Goal: Task Accomplishment & Management: Complete application form

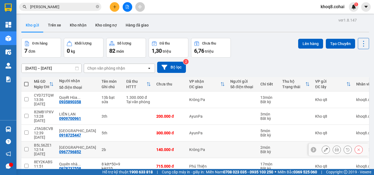
scroll to position [33, 0]
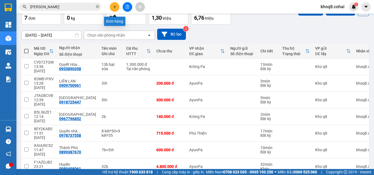
click at [112, 7] on button at bounding box center [115, 7] width 10 height 10
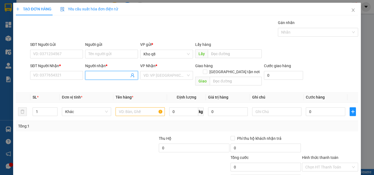
click at [91, 74] on input "Người nhận *" at bounding box center [108, 76] width 41 height 6
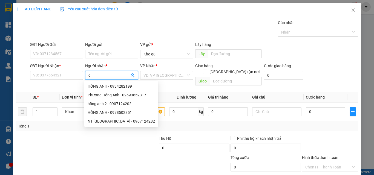
paste input "ô"
paste input "òa"
type input "cô hòa"
click at [123, 94] on div "Cô hòa - 07777888885" at bounding box center [122, 95] width 69 height 6
type input "07777888885"
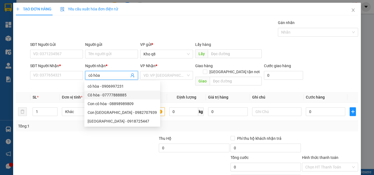
type input "Cô hòa"
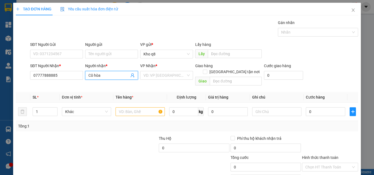
click at [107, 75] on input "Cô hòa" at bounding box center [108, 76] width 41 height 6
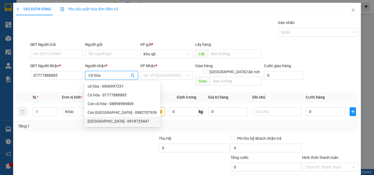
click at [106, 121] on div "[GEOGRAPHIC_DATA] - 0918725447" at bounding box center [122, 122] width 69 height 6
type input "0918725447"
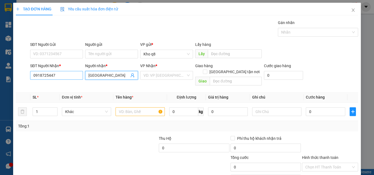
type input "[GEOGRAPHIC_DATA]"
click at [61, 76] on input "0918725447" at bounding box center [56, 75] width 53 height 9
type input "0918725447"
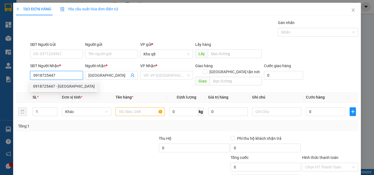
click at [64, 86] on div "0918725447 - [GEOGRAPHIC_DATA]" at bounding box center [64, 86] width 62 height 6
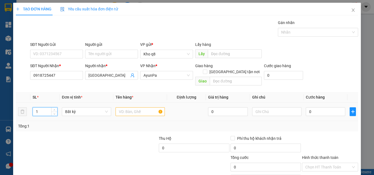
click at [45, 108] on input "1" at bounding box center [45, 112] width 24 height 8
type input "3"
click at [124, 108] on input "text" at bounding box center [140, 112] width 49 height 9
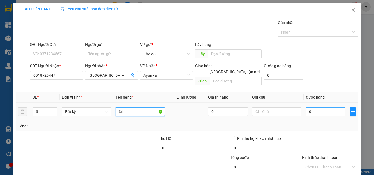
type input "3th"
click at [315, 108] on input "0" at bounding box center [325, 112] width 39 height 9
type input "1"
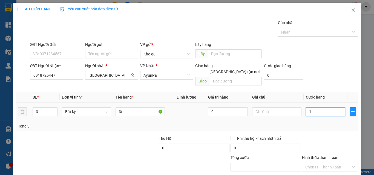
type input "18"
type input "180"
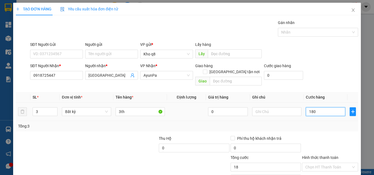
type input "180"
type input "180.000"
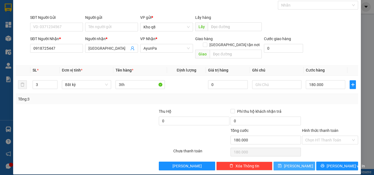
click at [283, 162] on button "[PERSON_NAME]" at bounding box center [294, 166] width 42 height 9
type input "1"
type input "0"
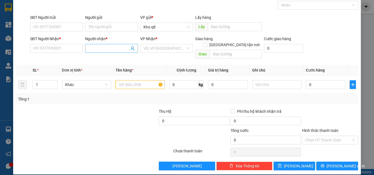
click at [94, 48] on input "Người nhận *" at bounding box center [108, 48] width 41 height 6
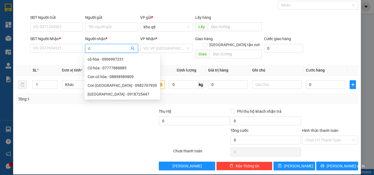
paste input "ô"
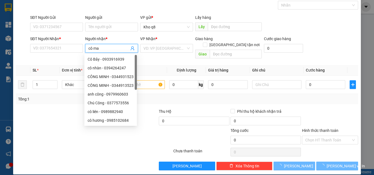
type input "cô mai"
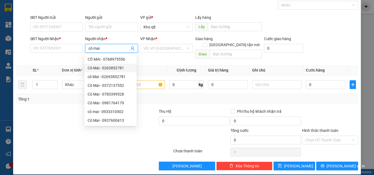
click at [116, 68] on div "Cô Mai - 0263852781" at bounding box center [111, 68] width 46 height 6
type input "0263852781"
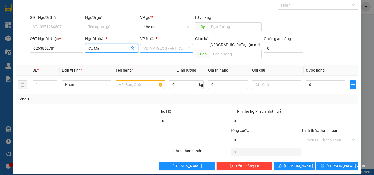
type input "Cô Mai"
click at [158, 46] on input "search" at bounding box center [164, 48] width 42 height 8
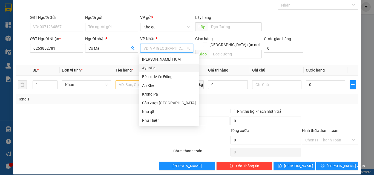
click at [145, 67] on div "AyunPa" at bounding box center [169, 68] width 54 height 6
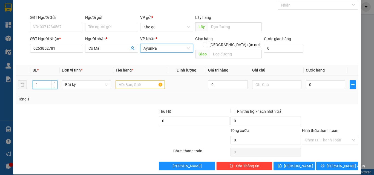
click at [42, 81] on input "1" at bounding box center [45, 85] width 24 height 8
type input "6"
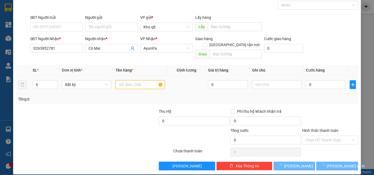
click at [132, 80] on input "text" at bounding box center [140, 84] width 49 height 9
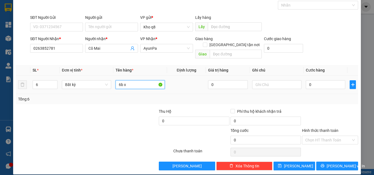
paste input "ô"
paste input "ốp"
type input "6b xốp"
click at [316, 80] on input "0" at bounding box center [325, 84] width 39 height 9
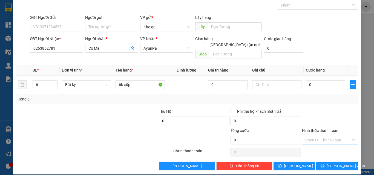
click at [323, 136] on input "Hình thức thanh toán" at bounding box center [328, 140] width 46 height 8
click at [311, 154] on div "Miễn phí" at bounding box center [326, 154] width 49 height 6
click at [299, 162] on button "[PERSON_NAME]" at bounding box center [294, 166] width 42 height 9
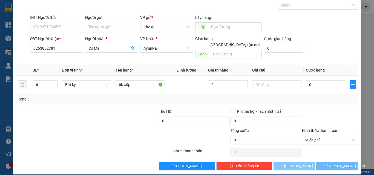
type input "1"
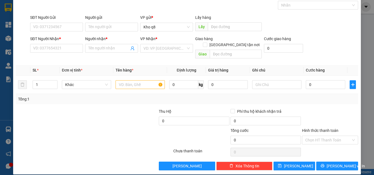
scroll to position [0, 0]
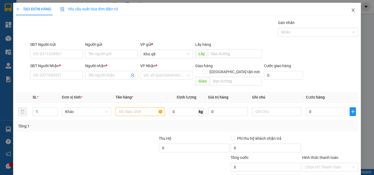
click at [351, 9] on icon "close" at bounding box center [353, 10] width 4 height 4
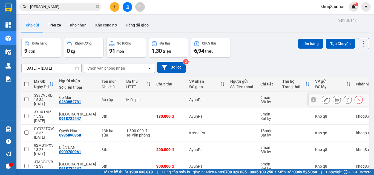
click at [103, 98] on div "6b xốp" at bounding box center [111, 100] width 19 height 4
checkbox input "true"
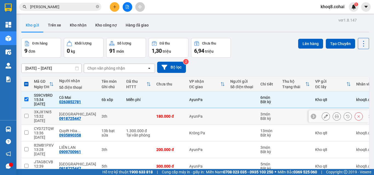
click at [102, 114] on div "3th" at bounding box center [111, 116] width 19 height 4
checkbox input "true"
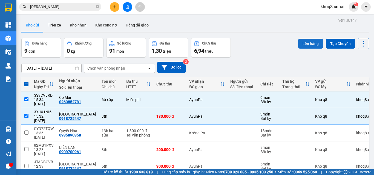
click at [307, 44] on button "Lên hàng" at bounding box center [310, 44] width 25 height 10
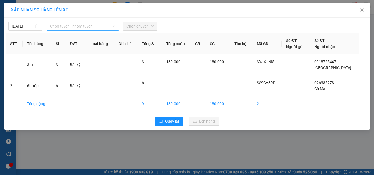
click at [93, 26] on span "Chọn tuyến - nhóm tuyến" at bounding box center [82, 26] width 65 height 8
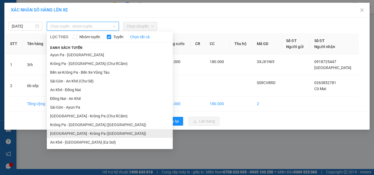
click at [82, 133] on li "[GEOGRAPHIC_DATA] - Krông Pa ([GEOGRAPHIC_DATA])" at bounding box center [110, 133] width 126 height 9
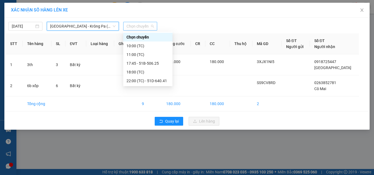
click at [148, 26] on span "Chọn chuyến" at bounding box center [139, 26] width 27 height 8
click at [133, 55] on div "11:00 (TC)" at bounding box center [147, 55] width 43 height 6
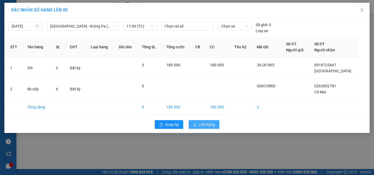
click at [206, 125] on span "Lên hàng" at bounding box center [207, 125] width 16 height 6
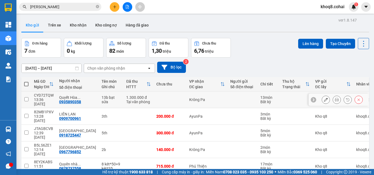
click at [126, 100] on div "Tại văn phòng" at bounding box center [138, 102] width 25 height 4
checkbox input "true"
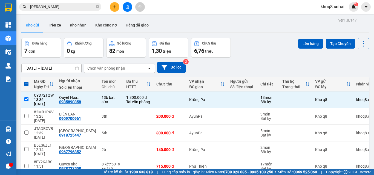
click at [265, 38] on div "Đơn hàng 7 đơn Khối lượng 0 kg Số lượng 82 món Đã thu 1,30 triệu Chưa thu 6,76 …" at bounding box center [195, 48] width 348 height 20
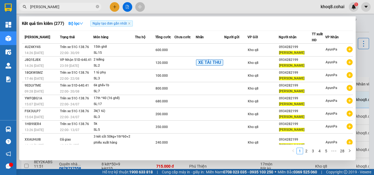
drag, startPoint x: 58, startPoint y: 4, endPoint x: 58, endPoint y: 7, distance: 3.8
click at [58, 7] on span "[PERSON_NAME]" at bounding box center [60, 7] width 82 height 8
click at [58, 7] on input "[PERSON_NAME]" at bounding box center [62, 7] width 65 height 6
click at [360, 63] on div at bounding box center [187, 87] width 374 height 175
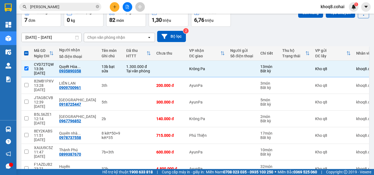
scroll to position [33, 0]
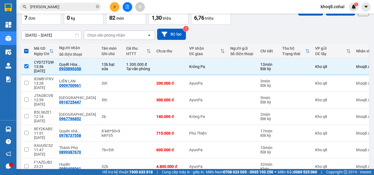
click at [116, 4] on button at bounding box center [115, 7] width 10 height 10
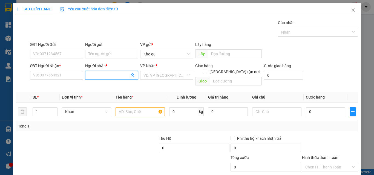
click at [95, 75] on input "Người nhận *" at bounding box center [108, 76] width 41 height 6
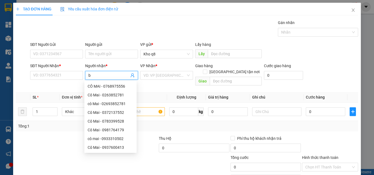
paste input "é"
paste input "đ"
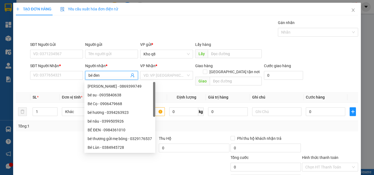
type input "bé đen"
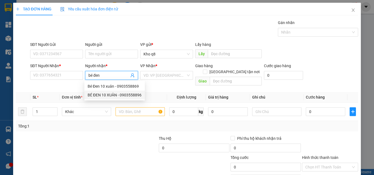
click at [111, 95] on div "BÉ ĐEN 10 XUÂN - 0903558896" at bounding box center [115, 95] width 54 height 6
type input "0903558896"
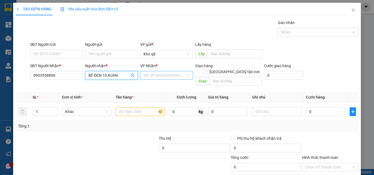
type input "BÉ ĐEN 10 XUÂN"
click at [156, 74] on input "search" at bounding box center [164, 75] width 42 height 8
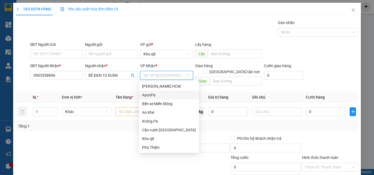
click at [145, 94] on div "AyunPa" at bounding box center [169, 95] width 54 height 6
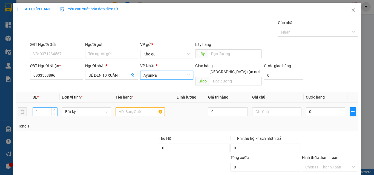
click at [42, 108] on input "1" at bounding box center [45, 112] width 24 height 8
type input "5"
click at [133, 108] on input "text" at bounding box center [140, 112] width 49 height 9
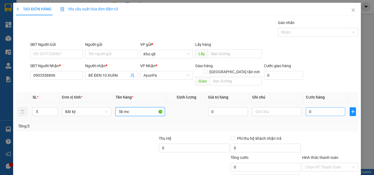
type input "5b mc"
click at [316, 108] on input "0" at bounding box center [325, 112] width 39 height 9
type input "3"
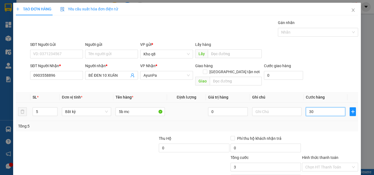
type input "300"
type input "300.000"
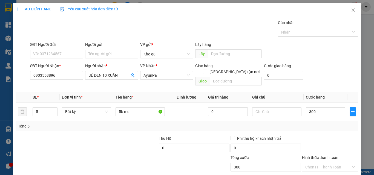
type input "300.000"
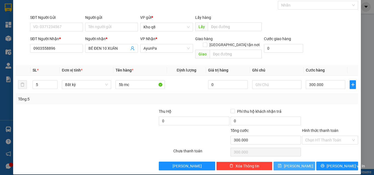
click at [291, 163] on span "[PERSON_NAME]" at bounding box center [298, 166] width 29 height 6
type input "1"
type input "0"
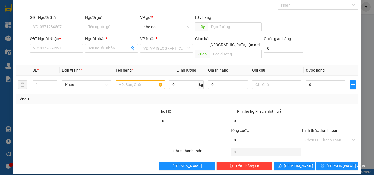
scroll to position [0, 0]
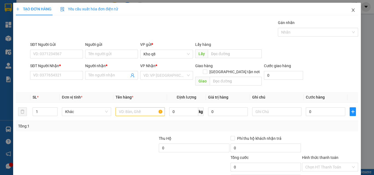
click at [351, 10] on icon "close" at bounding box center [353, 10] width 4 height 4
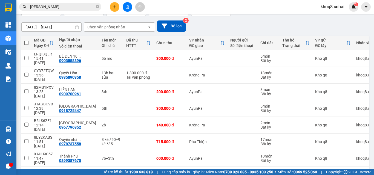
scroll to position [45, 0]
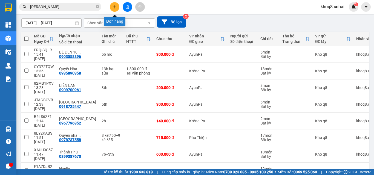
click at [115, 7] on icon "plus" at bounding box center [115, 7] width 4 height 4
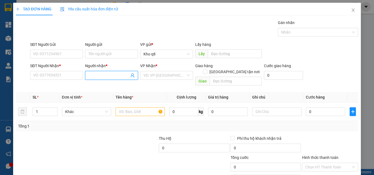
click at [105, 75] on input "Người nhận *" at bounding box center [108, 76] width 41 height 6
paste input "ô"
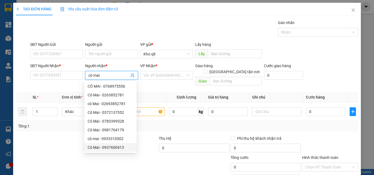
type input "cô mai"
click at [109, 158] on div at bounding box center [65, 164] width 100 height 19
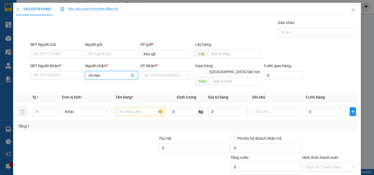
click at [105, 76] on input "cô mai" at bounding box center [108, 76] width 41 height 6
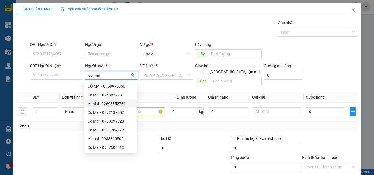
click at [108, 103] on div "cô Mai - 02693852781" at bounding box center [111, 104] width 46 height 6
type input "02693852781"
type input "cô Mai"
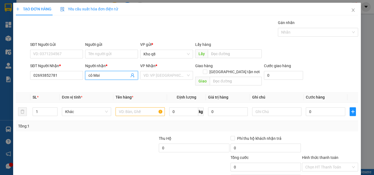
click at [104, 76] on input "cô Mai" at bounding box center [108, 76] width 41 height 6
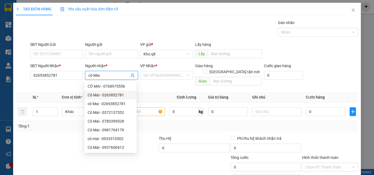
click at [114, 93] on div "Cô Mai - 0263852781" at bounding box center [111, 95] width 46 height 6
type input "0263852781"
type input "Cô Mai"
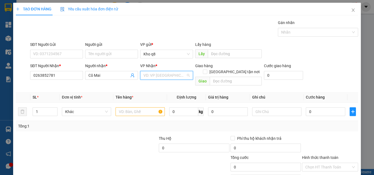
click at [149, 75] on input "search" at bounding box center [164, 75] width 42 height 8
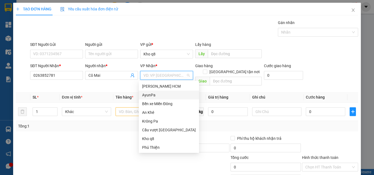
click at [145, 95] on div "AyunPa" at bounding box center [169, 95] width 54 height 6
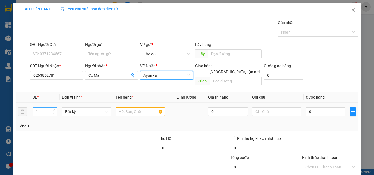
click at [38, 108] on input "1" at bounding box center [45, 112] width 24 height 8
type input "15"
click at [123, 108] on input "text" at bounding box center [140, 112] width 49 height 9
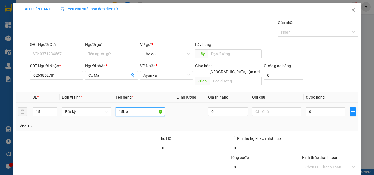
paste input "ô"
paste input "ốp"
type input "15b xốp"
click at [313, 163] on input "Hình thức thanh toán" at bounding box center [328, 167] width 46 height 8
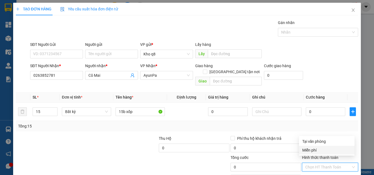
click at [312, 149] on div "Miễn phí" at bounding box center [326, 151] width 49 height 6
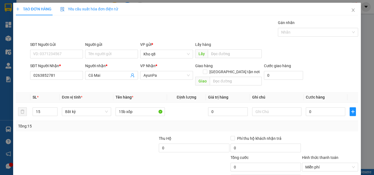
scroll to position [27, 0]
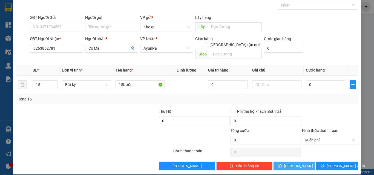
click at [289, 162] on button "[PERSON_NAME]" at bounding box center [294, 166] width 42 height 9
type input "1"
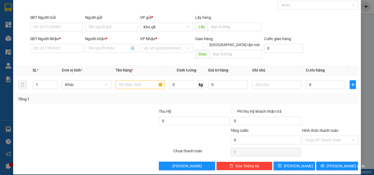
scroll to position [0, 0]
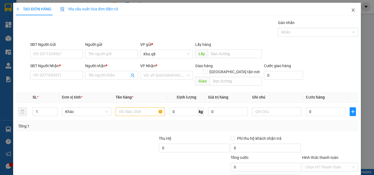
click at [352, 10] on icon "close" at bounding box center [353, 9] width 3 height 3
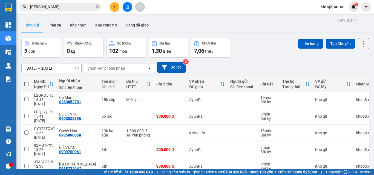
scroll to position [58, 0]
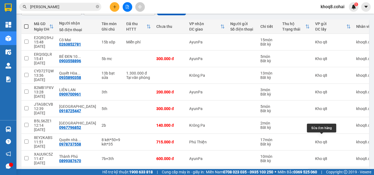
click at [324, 174] on icon at bounding box center [326, 176] width 4 height 4
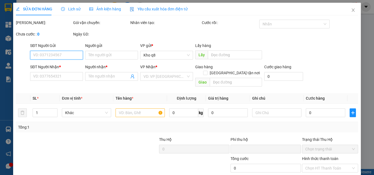
type input "0989498061"
type input "Huyền"
type input "0"
type input "4.800.000"
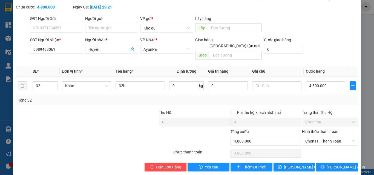
scroll to position [28, 0]
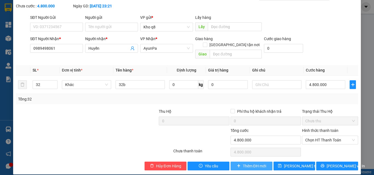
click at [248, 163] on span "Thêm ĐH mới" at bounding box center [254, 166] width 23 height 6
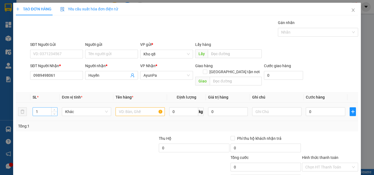
click at [41, 108] on input "1" at bounding box center [45, 112] width 24 height 8
type input "5"
click at [136, 108] on input "text" at bounding box center [140, 112] width 49 height 9
type input "5b"
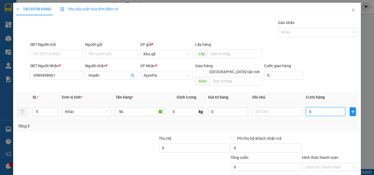
click at [310, 108] on input "0" at bounding box center [325, 112] width 39 height 9
type input "7"
type input "75"
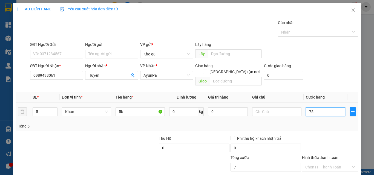
type input "75"
type input "750"
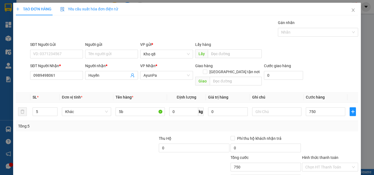
type input "750.000"
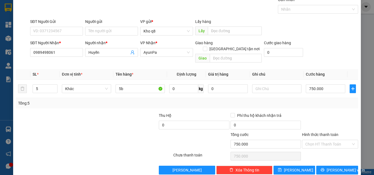
scroll to position [27, 0]
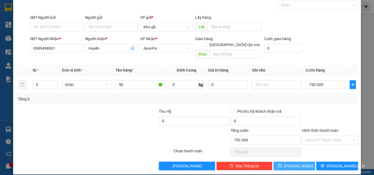
click at [299, 162] on button "[PERSON_NAME]" at bounding box center [294, 166] width 42 height 9
type input "1"
type input "0"
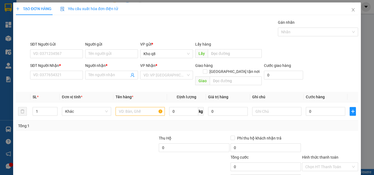
scroll to position [0, 0]
click at [352, 10] on icon "close" at bounding box center [353, 9] width 3 height 3
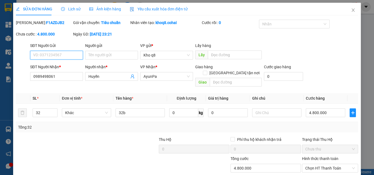
type input "0989498061"
type input "Huyền"
type input "0"
type input "4.800.000"
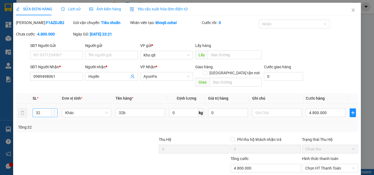
click at [43, 109] on input "32" at bounding box center [45, 113] width 24 height 8
type input "27"
click at [121, 109] on input "32b" at bounding box center [140, 113] width 49 height 9
type input "27b"
click at [326, 109] on input "4.800.000" at bounding box center [325, 113] width 39 height 9
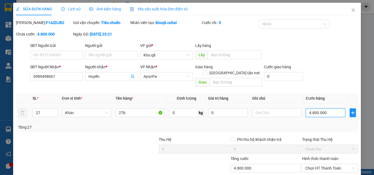
click at [326, 109] on input "4.800.000" at bounding box center [325, 113] width 39 height 9
type input "4"
type input "40"
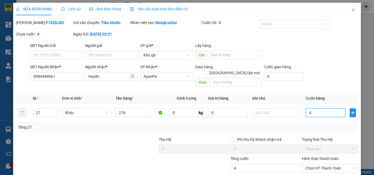
type input "40"
type input "405"
type input "4.050"
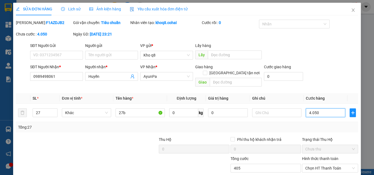
type input "4.050"
type input "4.050.000"
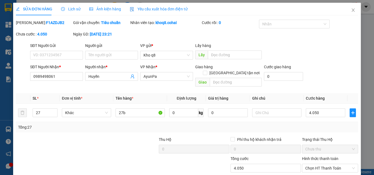
type input "4.050.000"
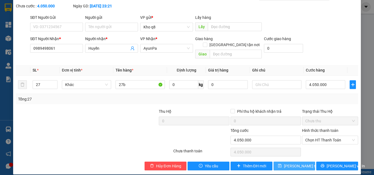
click at [298, 163] on span "[PERSON_NAME] thay đổi" at bounding box center [306, 166] width 44 height 6
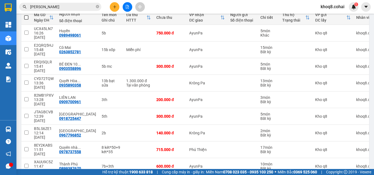
scroll to position [70, 0]
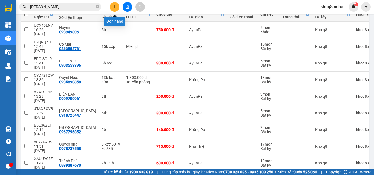
click at [116, 5] on icon "plus" at bounding box center [115, 7] width 4 height 4
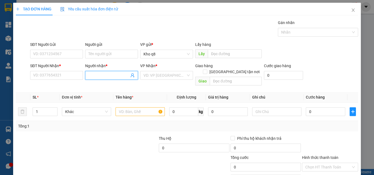
click at [100, 77] on input "Người nhận *" at bounding box center [108, 76] width 41 height 6
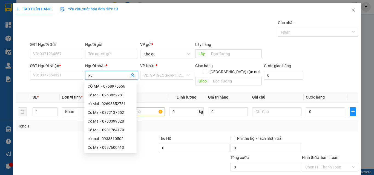
paste input "â"
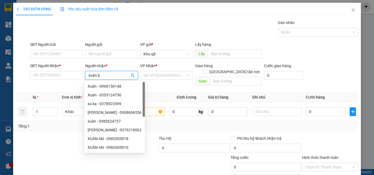
paste input "ă"
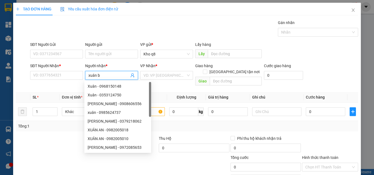
paste input "ắc"
type input "xuân bắc"
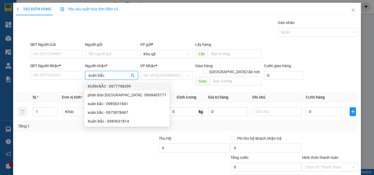
click at [118, 85] on div "XUÂN BẮC - 0977798299" at bounding box center [127, 86] width 79 height 6
type input "0977798299"
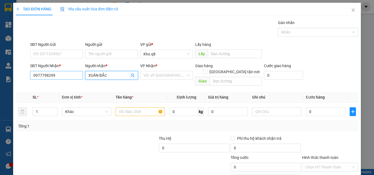
type input "XUÂN BẮC"
click at [65, 77] on input "0977798299" at bounding box center [56, 75] width 53 height 9
type input "0977798299"
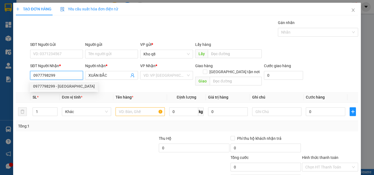
click at [48, 86] on div "0977798299 - [GEOGRAPHIC_DATA]" at bounding box center [64, 86] width 62 height 6
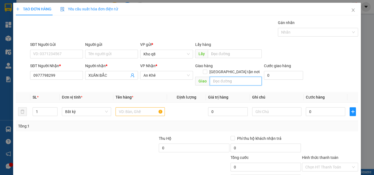
click at [227, 77] on input "text" at bounding box center [236, 81] width 52 height 9
paste input "ơ"
paste input "ờ"
paste input "ó"
click at [216, 77] on input "Pờ Tó, Iapa" at bounding box center [236, 81] width 52 height 9
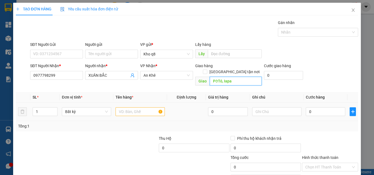
type input "PờTó, Iapa"
click at [124, 108] on input "text" at bounding box center [140, 112] width 49 height 9
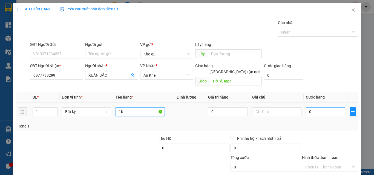
type input "1b"
click at [309, 108] on input "0" at bounding box center [325, 112] width 39 height 9
type input "6"
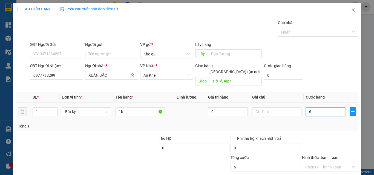
type input "60"
type input "60.000"
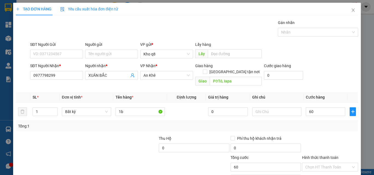
type input "60.000"
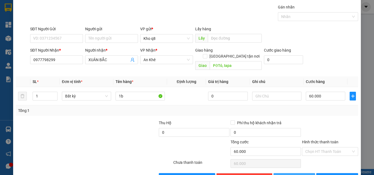
click at [296, 175] on span "[PERSON_NAME]" at bounding box center [298, 178] width 29 height 6
type input "0"
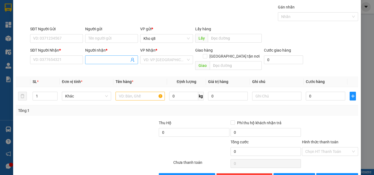
click at [90, 60] on input "Người nhận *" at bounding box center [108, 60] width 41 height 6
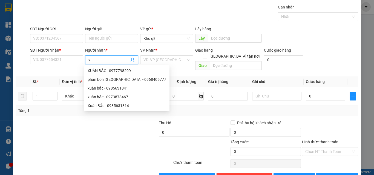
paste input "ă"
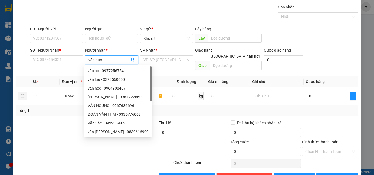
type input "văn dung"
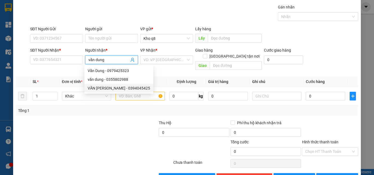
click at [118, 87] on div "VĂN [PERSON_NAME] - 0394045425" at bounding box center [119, 88] width 62 height 6
type input "0394045425"
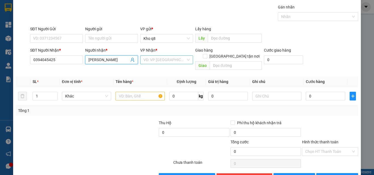
type input "[PERSON_NAME]"
click at [160, 57] on input "search" at bounding box center [164, 60] width 42 height 8
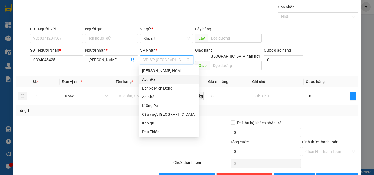
click at [155, 79] on div "AyunPa" at bounding box center [169, 80] width 54 height 6
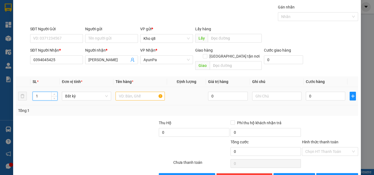
click at [38, 92] on input "1" at bounding box center [45, 96] width 24 height 8
type input "2"
click at [126, 92] on input "text" at bounding box center [140, 96] width 49 height 9
type input "2b"
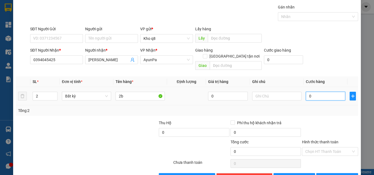
click at [311, 92] on input "0" at bounding box center [325, 96] width 39 height 9
click at [316, 92] on input "0" at bounding box center [325, 96] width 39 height 9
type input "01"
type input "1"
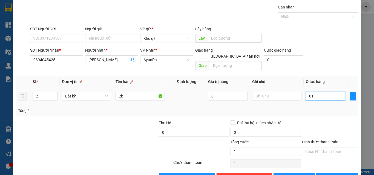
type input "014"
type input "14"
type input "0.140"
type input "140"
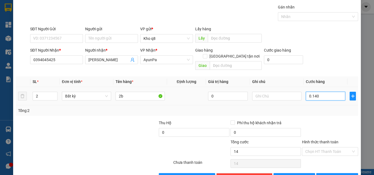
type input "140"
type input "140.000"
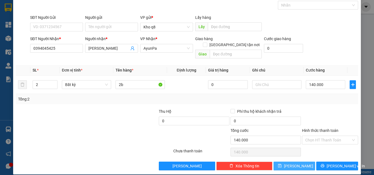
click at [284, 162] on button "[PERSON_NAME]" at bounding box center [294, 166] width 42 height 9
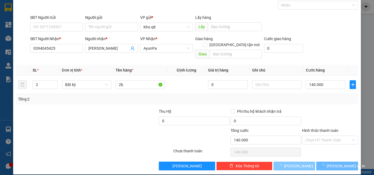
type input "1"
type input "0"
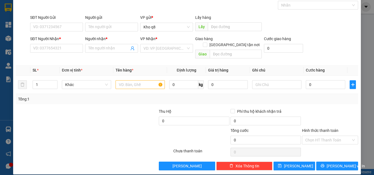
scroll to position [0, 0]
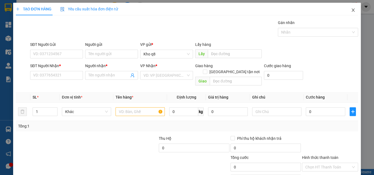
click at [351, 8] on icon "close" at bounding box center [353, 10] width 4 height 4
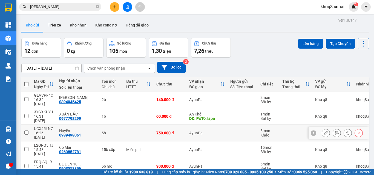
click at [102, 131] on div "5b" at bounding box center [111, 133] width 19 height 4
checkbox input "true"
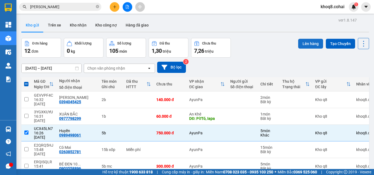
click at [311, 44] on button "Lên hàng" at bounding box center [310, 44] width 25 height 10
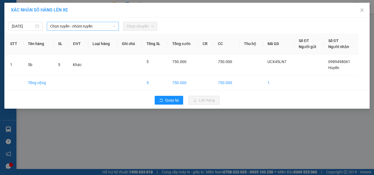
click at [80, 26] on span "Chọn tuyến - nhóm tuyến" at bounding box center [82, 26] width 65 height 8
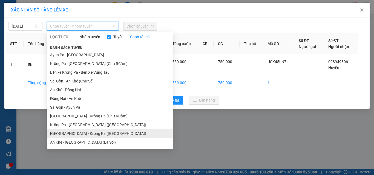
click at [80, 133] on li "[GEOGRAPHIC_DATA] - Krông Pa ([GEOGRAPHIC_DATA])" at bounding box center [110, 133] width 126 height 9
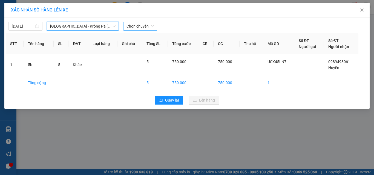
click at [138, 25] on span "Chọn chuyến" at bounding box center [139, 26] width 27 height 8
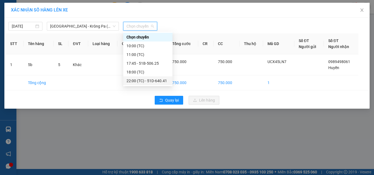
click at [152, 80] on div "22:00 (TC) - 51D-640.41" at bounding box center [147, 81] width 43 height 6
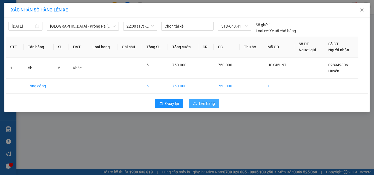
click at [210, 103] on span "Lên hàng" at bounding box center [207, 104] width 16 height 6
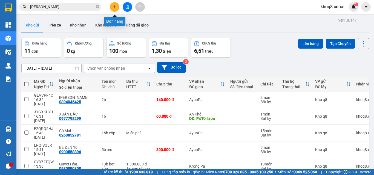
click at [116, 3] on button at bounding box center [115, 7] width 10 height 10
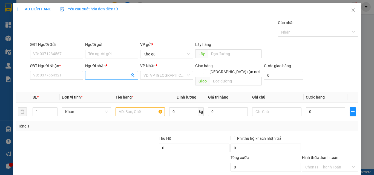
click at [99, 74] on input "Người nhận *" at bounding box center [108, 76] width 41 height 6
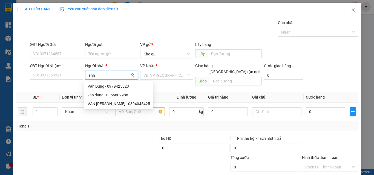
paste input "đ"
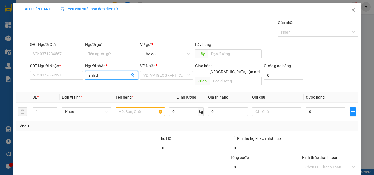
paste input "ào"
type input "anh đào"
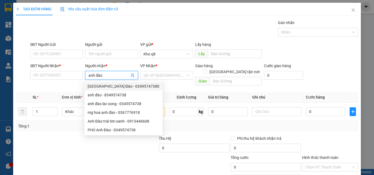
click at [126, 86] on div "[GEOGRAPHIC_DATA] Đào - 03495747380" at bounding box center [124, 86] width 72 height 6
type input "03495747380"
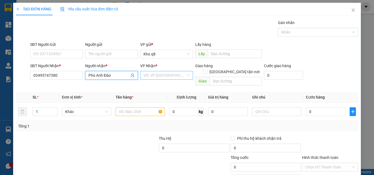
type input "Phú Anh Đào"
click at [160, 74] on input "search" at bounding box center [164, 75] width 42 height 8
click at [165, 73] on input "1th" at bounding box center [164, 75] width 42 height 8
type input "1th"
click at [117, 75] on input "Phú Anh Đào" at bounding box center [108, 76] width 41 height 6
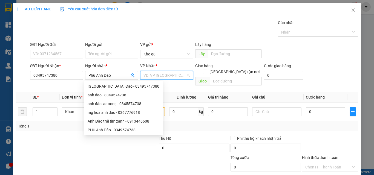
click at [158, 73] on input "search" at bounding box center [164, 75] width 42 height 8
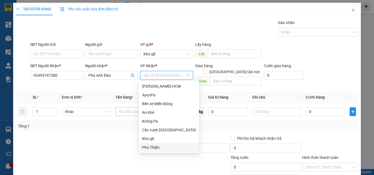
click at [156, 147] on div "Phú Thiện" at bounding box center [169, 148] width 54 height 6
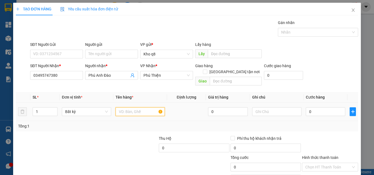
click at [131, 108] on input "text" at bounding box center [140, 112] width 49 height 9
type input "1th"
click at [316, 108] on input "0" at bounding box center [325, 112] width 39 height 9
type input "5"
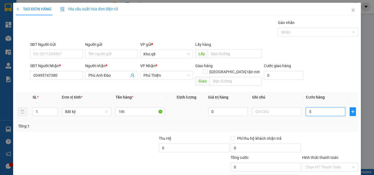
type input "5"
type input "50"
type input "50.000"
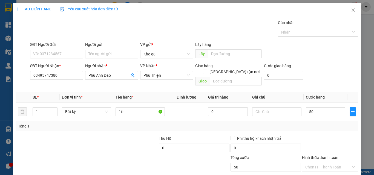
type input "50.000"
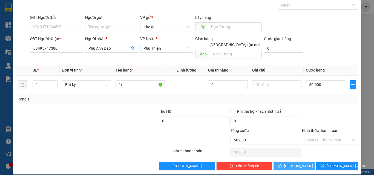
click at [281, 162] on button "[PERSON_NAME]" at bounding box center [294, 166] width 42 height 9
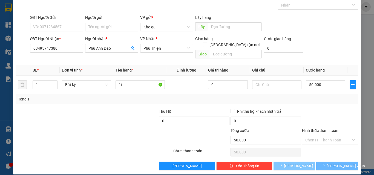
type input "0"
